Goal: Transaction & Acquisition: Obtain resource

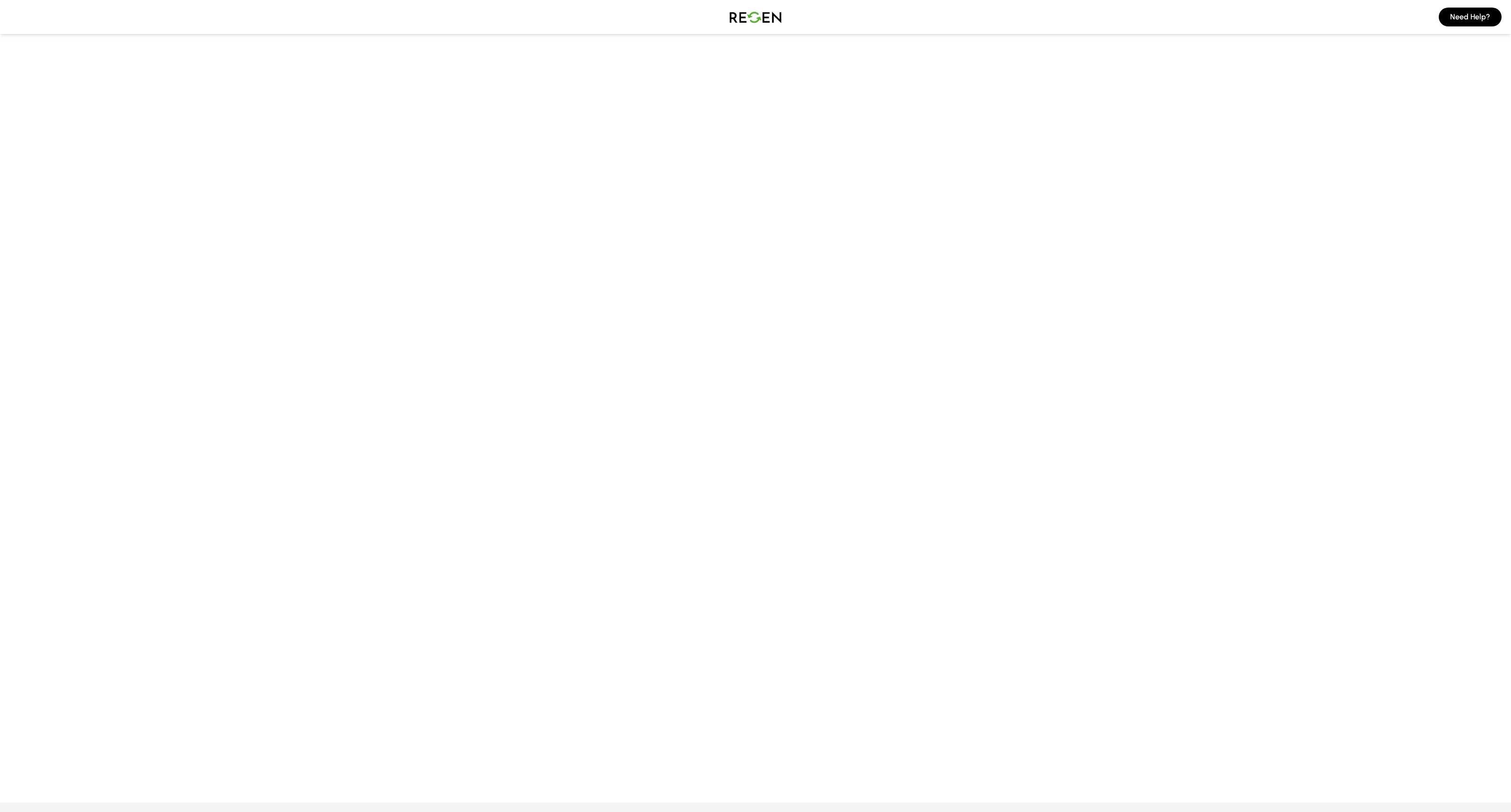
click at [697, 432] on main at bounding box center [755, 368] width 1511 height 718
click at [689, 336] on main at bounding box center [755, 368] width 1511 height 718
drag, startPoint x: 1217, startPoint y: 89, endPoint x: 1098, endPoint y: 330, distance: 268.8
click at [1098, 330] on main at bounding box center [755, 368] width 1511 height 718
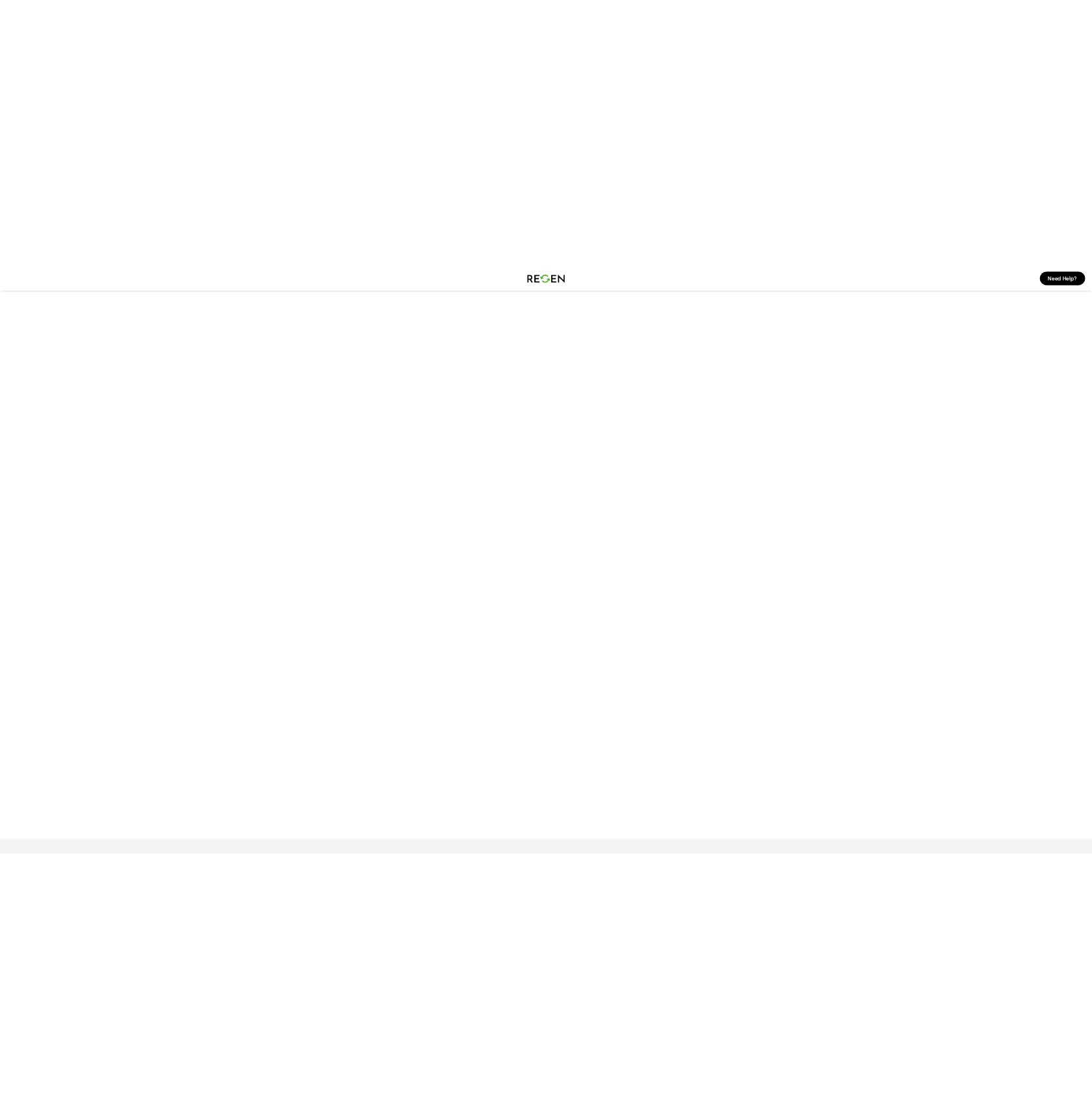
scroll to position [113, 0]
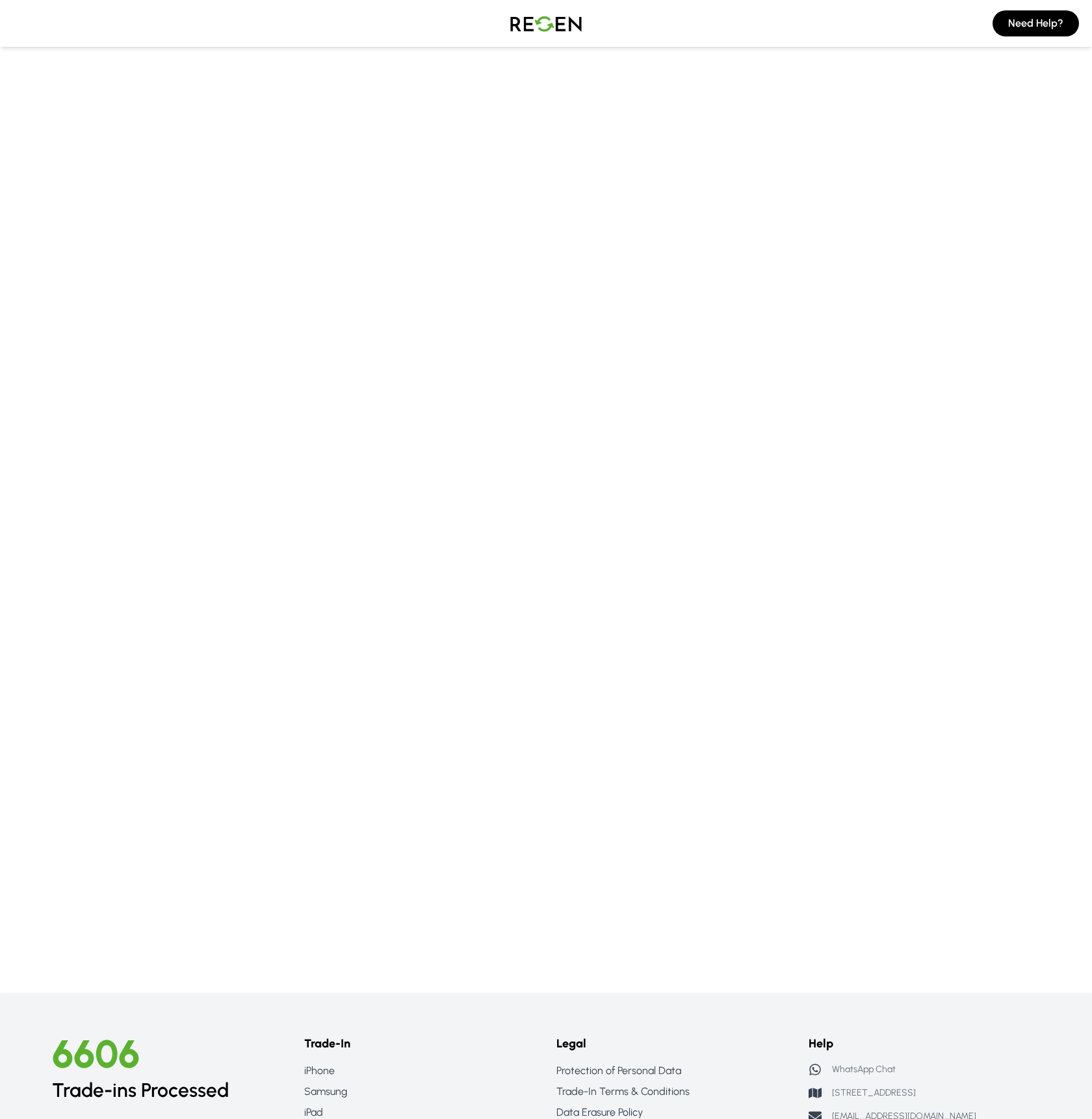
click at [531, 22] on img at bounding box center [546, 23] width 91 height 36
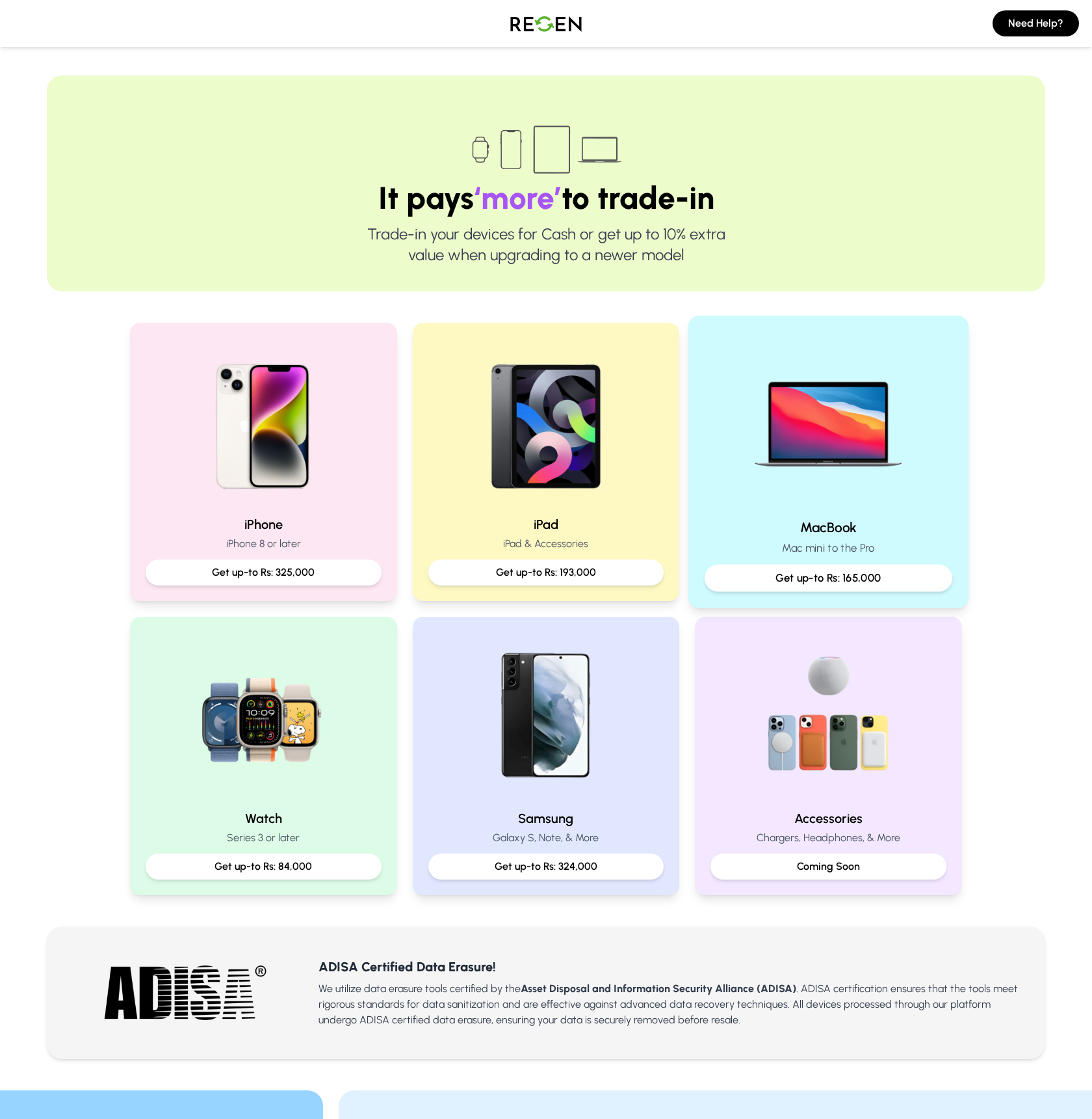
click at [850, 531] on h2 "MacBook" at bounding box center [829, 527] width 248 height 19
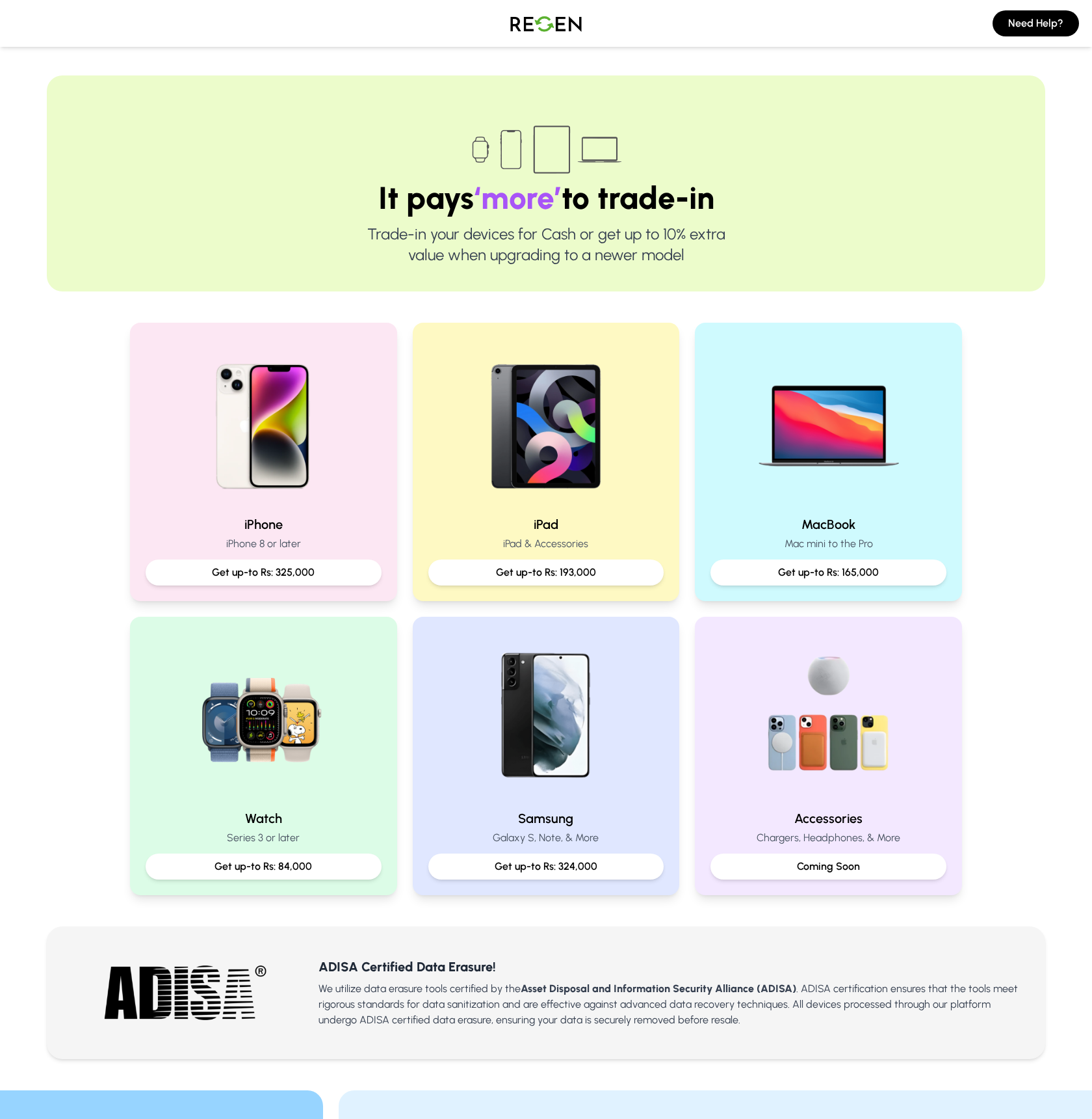
click at [618, 172] on img at bounding box center [546, 149] width 162 height 65
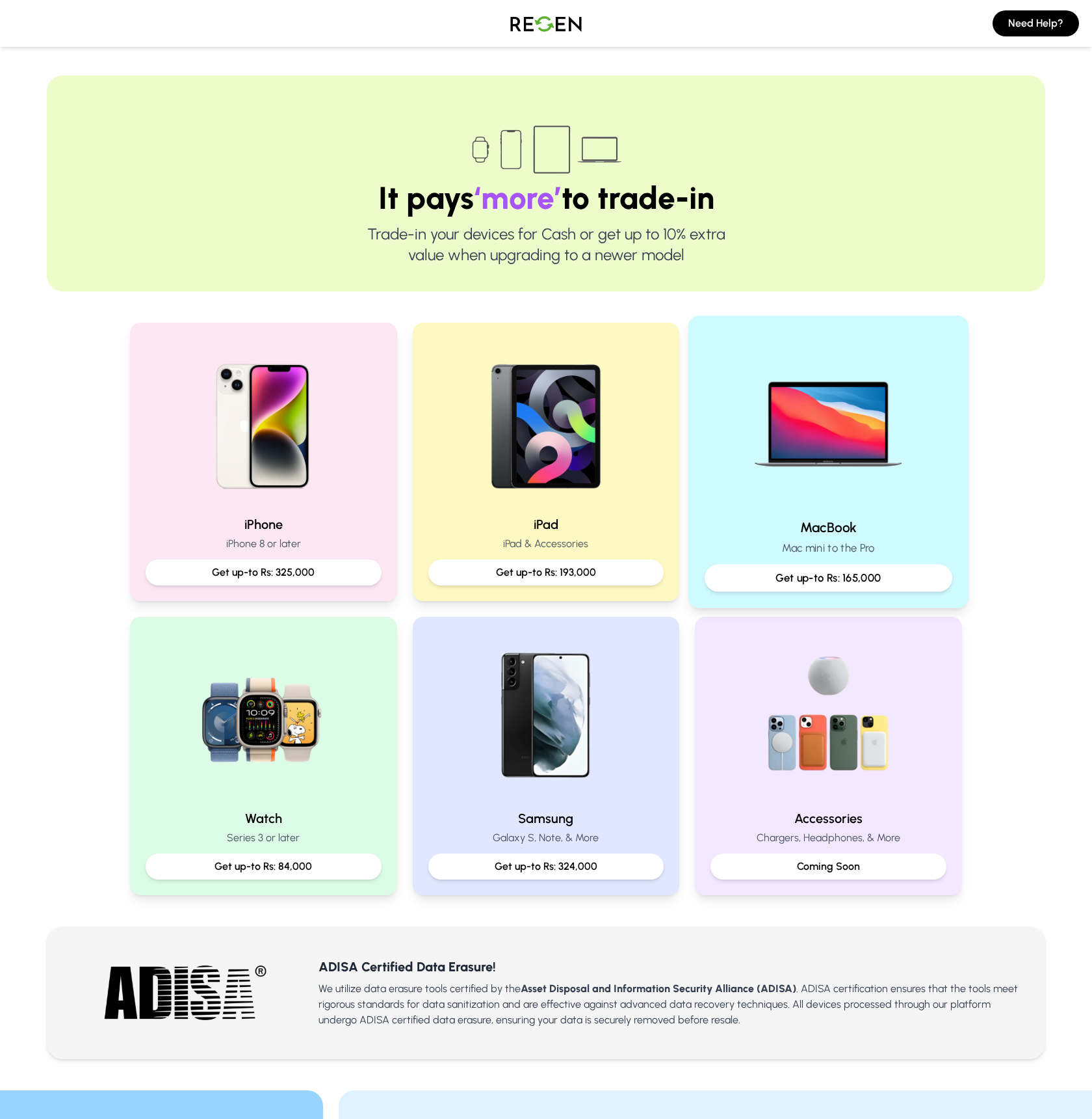
click at [753, 424] on img at bounding box center [829, 419] width 175 height 175
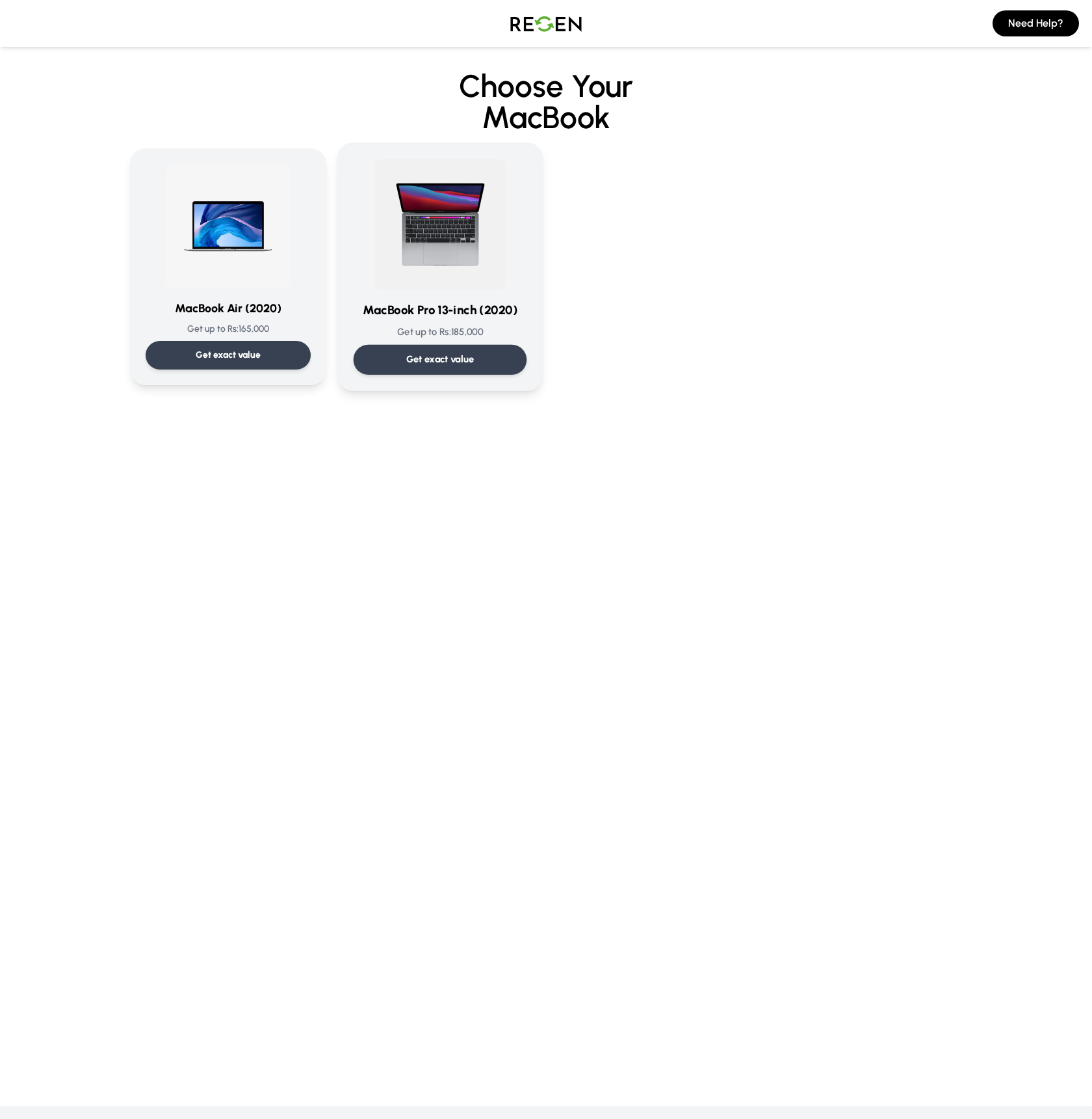
click at [409, 365] on p "Get exact value" at bounding box center [440, 359] width 69 height 14
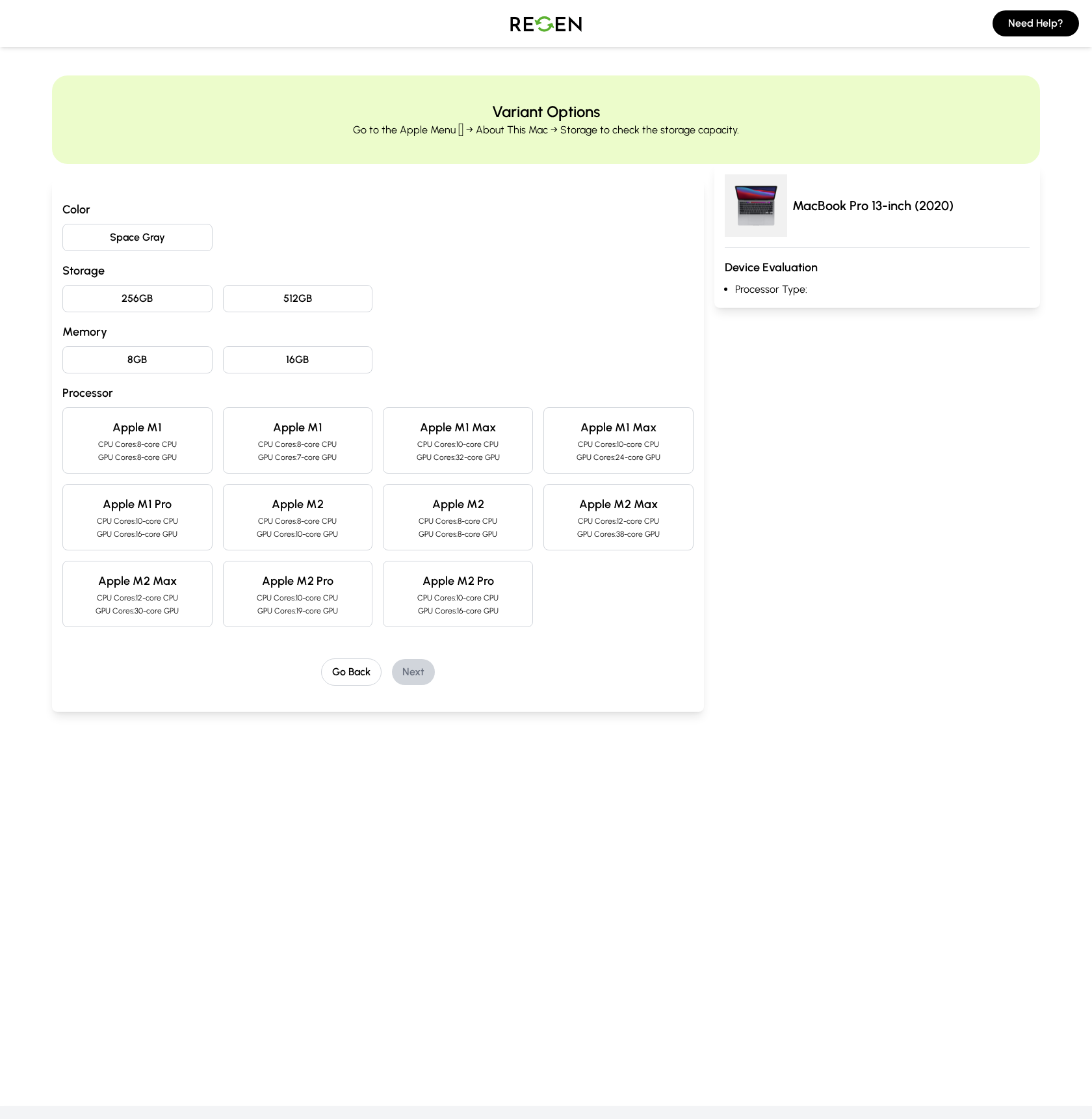
click at [271, 303] on button "512GB" at bounding box center [298, 299] width 150 height 27
click at [295, 355] on button "16GB" at bounding box center [298, 360] width 150 height 27
